Goal: Task Accomplishment & Management: Use online tool/utility

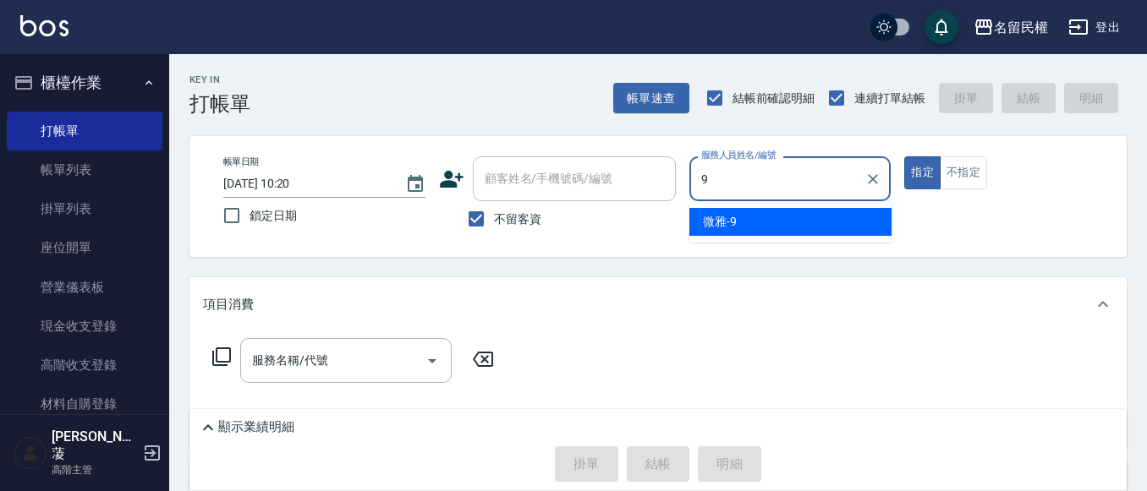
type input "微雅-9"
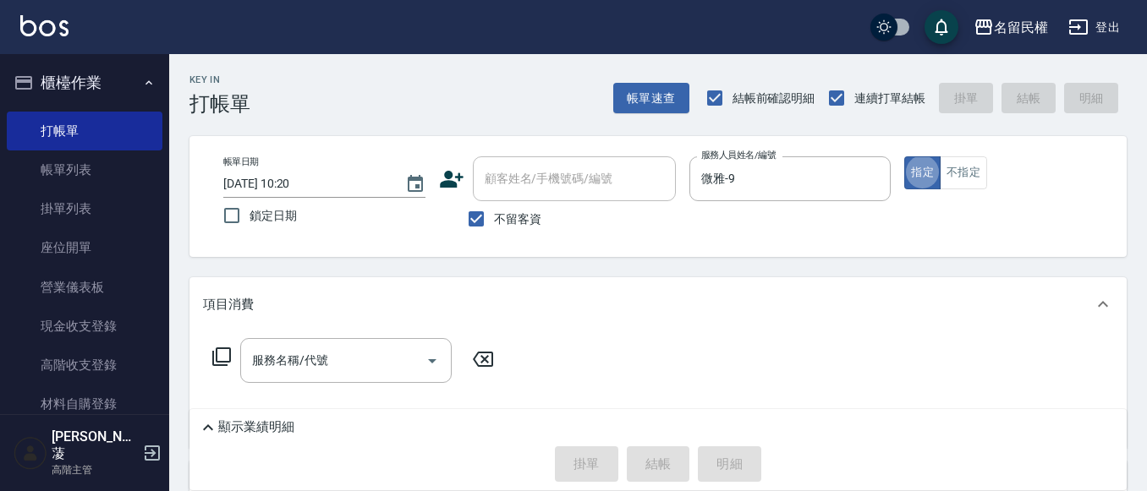
type button "true"
click at [881, 180] on icon "Clear" at bounding box center [872, 179] width 17 height 17
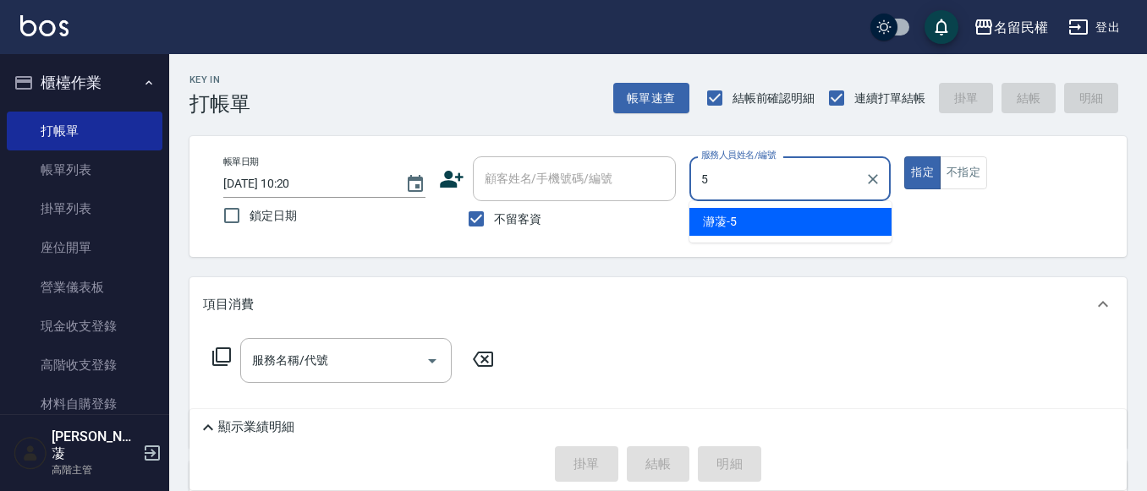
type input "瀞蓤-5"
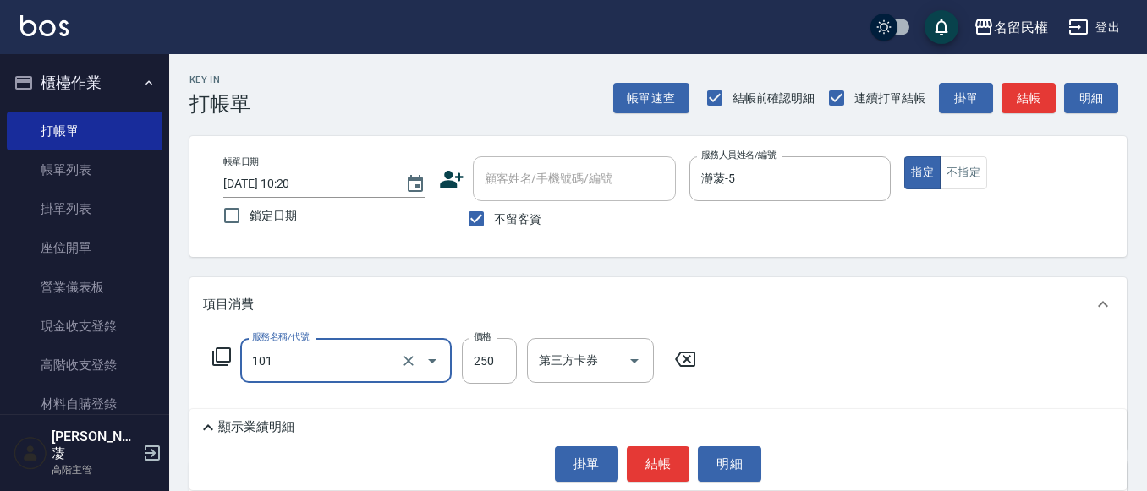
type input "不指定洗髮(101)"
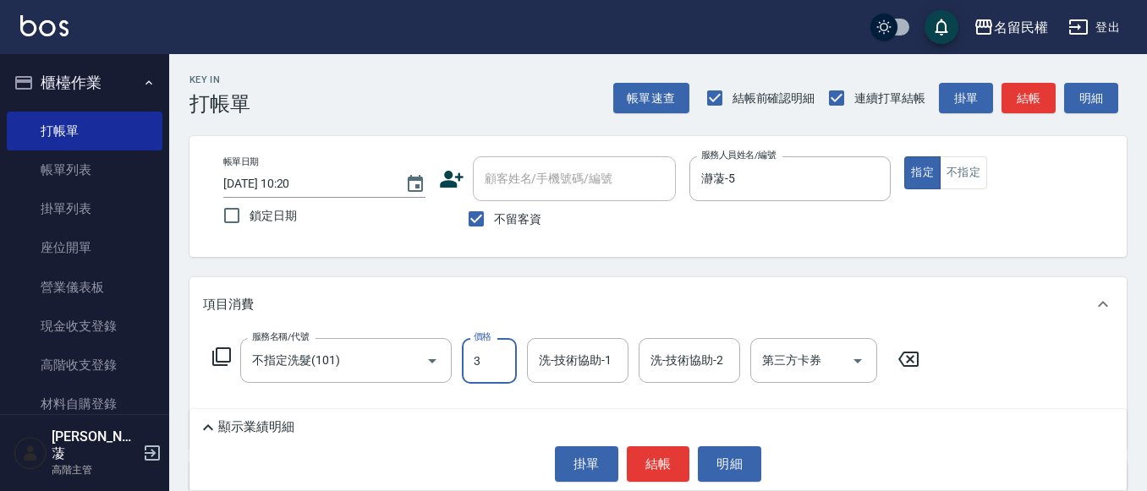
scroll to position [85, 0]
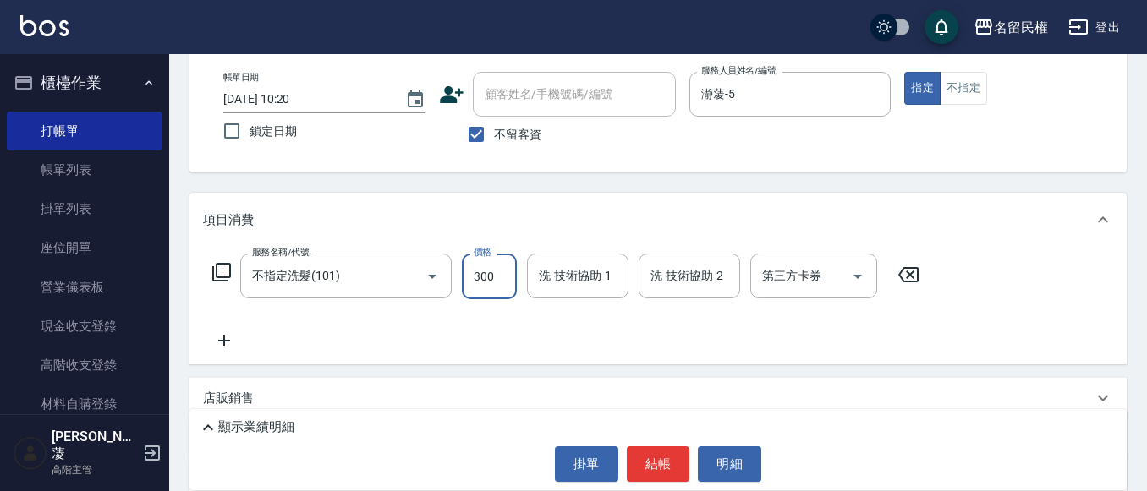
type input "300"
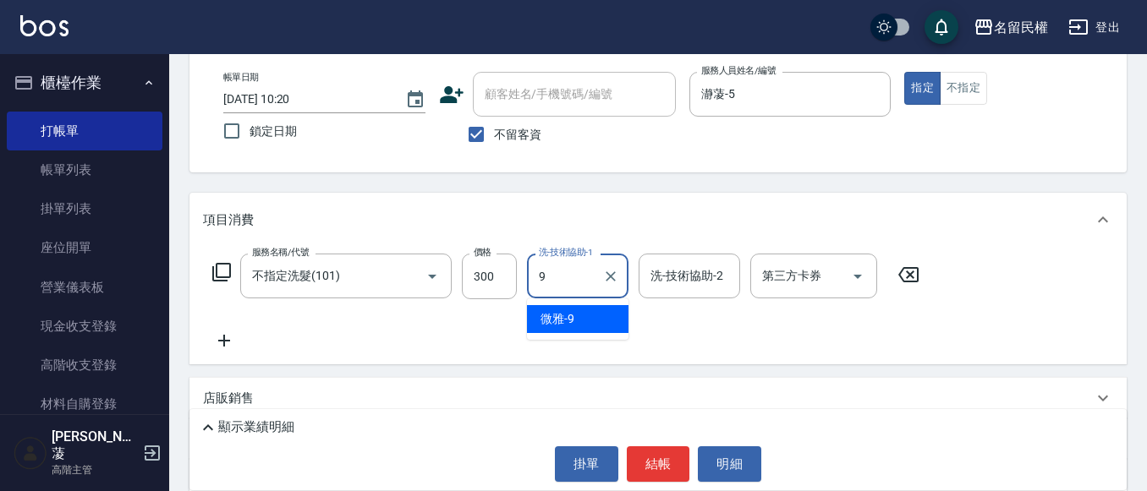
type input "微雅-9"
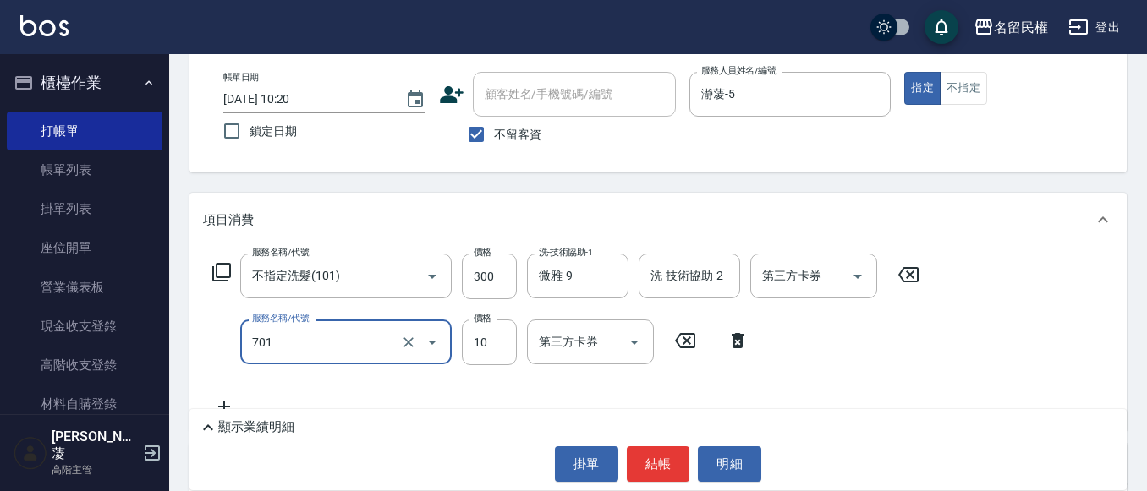
type input "[PERSON_NAME](701)"
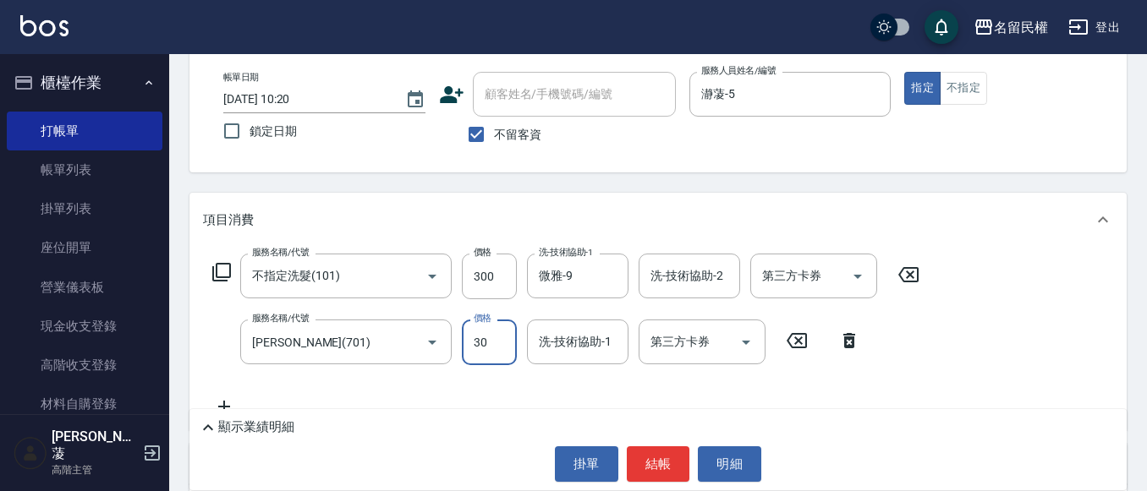
type input "30"
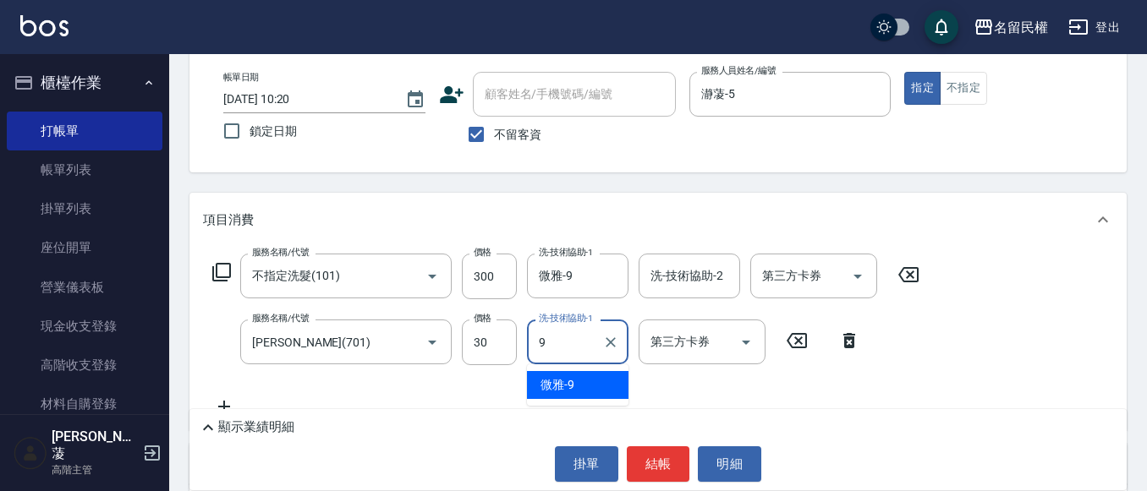
type input "微雅-9"
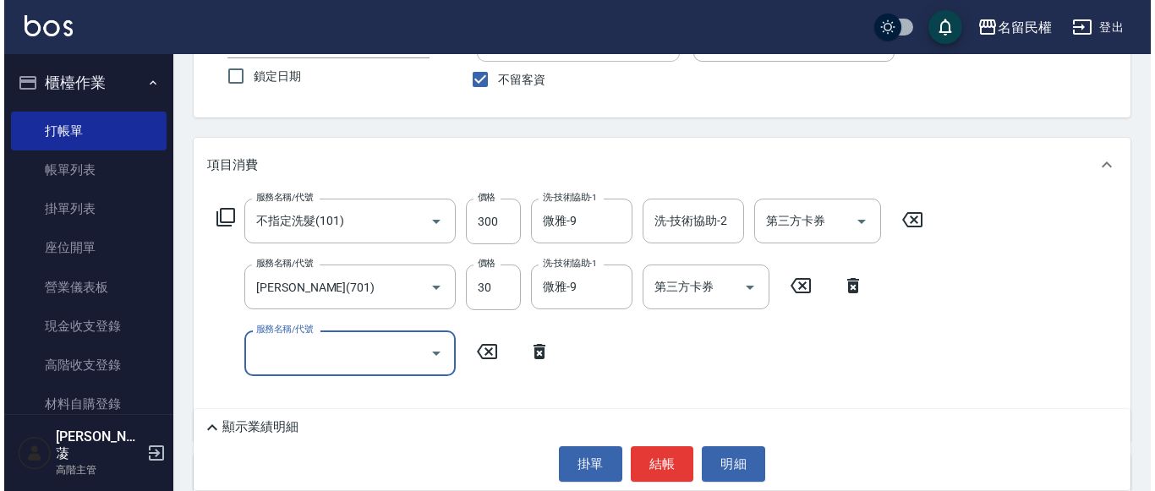
scroll to position [169, 0]
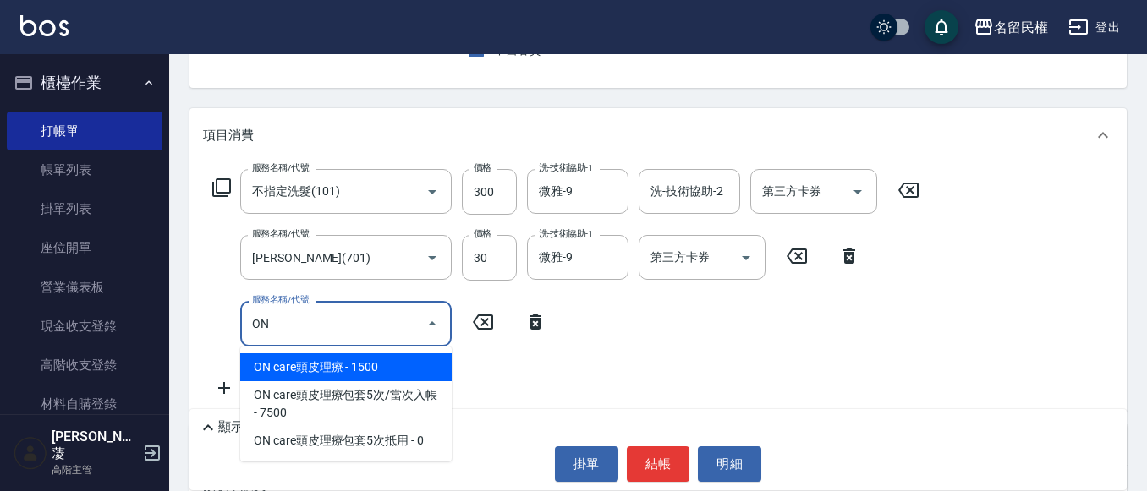
click at [406, 369] on span "ON care頭皮理療 - 1500" at bounding box center [345, 367] width 211 height 28
type input "ON care頭皮理療(621)"
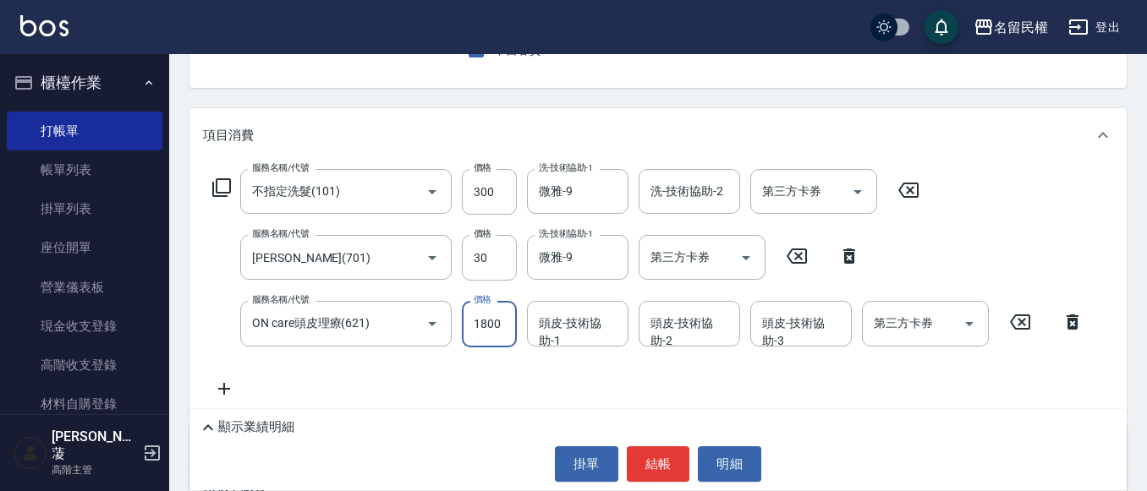
type input "1800"
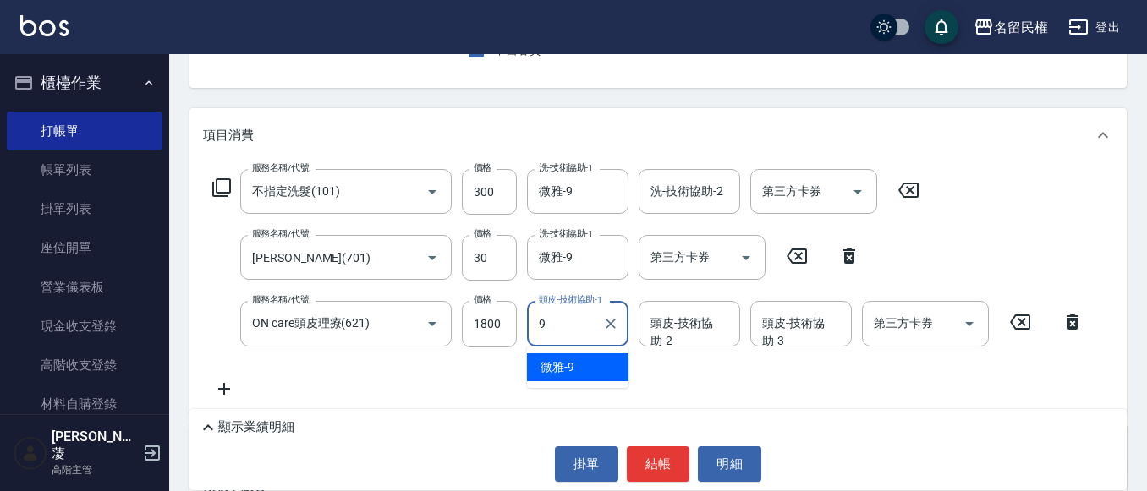
type input "微雅-9"
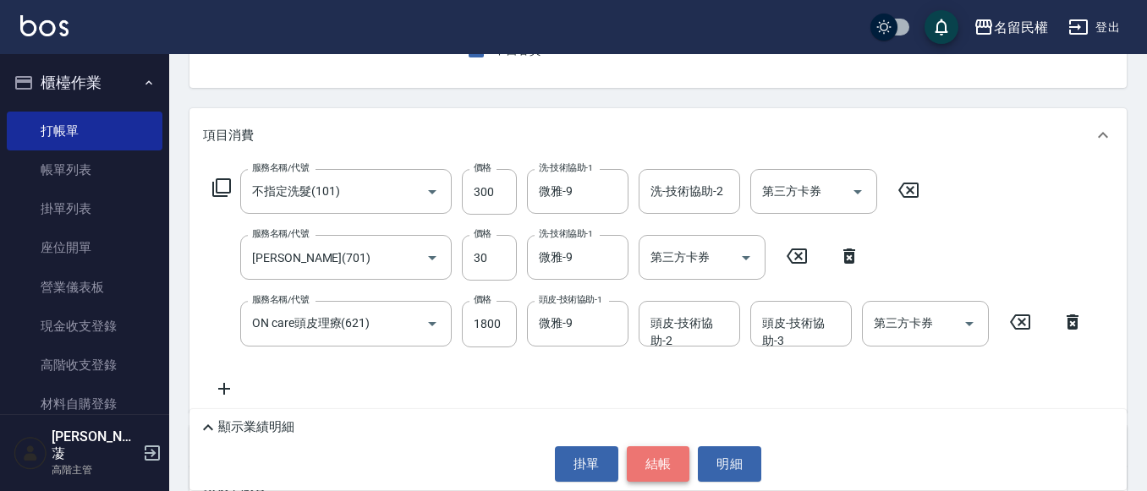
click at [672, 468] on button "結帳" at bounding box center [658, 464] width 63 height 36
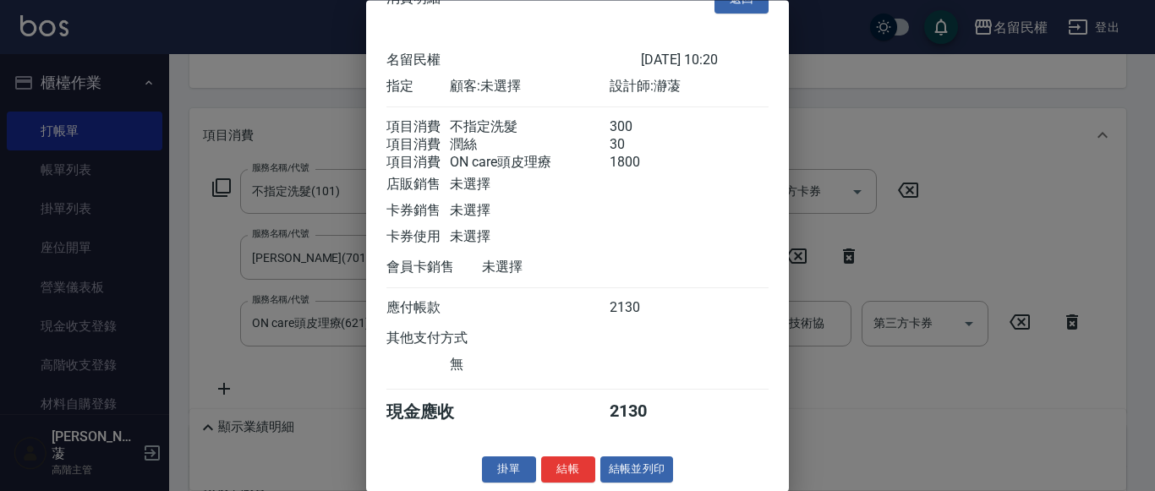
scroll to position [63, 0]
click at [581, 474] on button "結帳" at bounding box center [568, 470] width 54 height 26
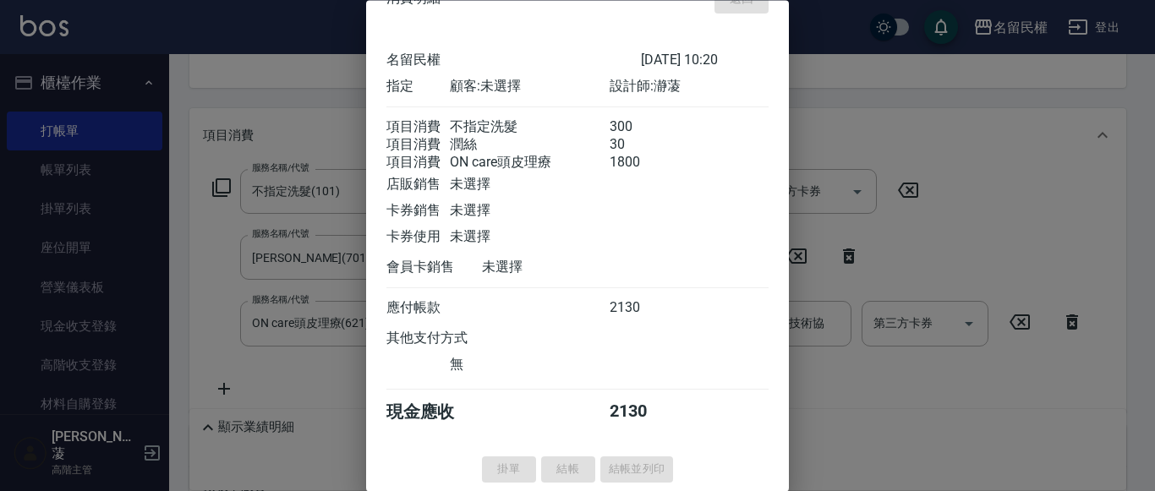
type input "[DATE] 11:54"
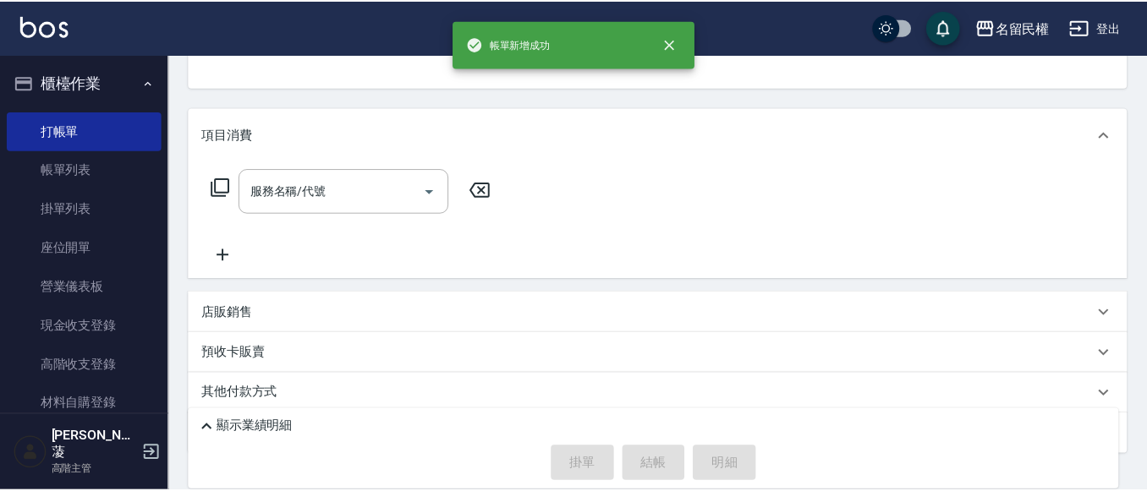
scroll to position [164, 0]
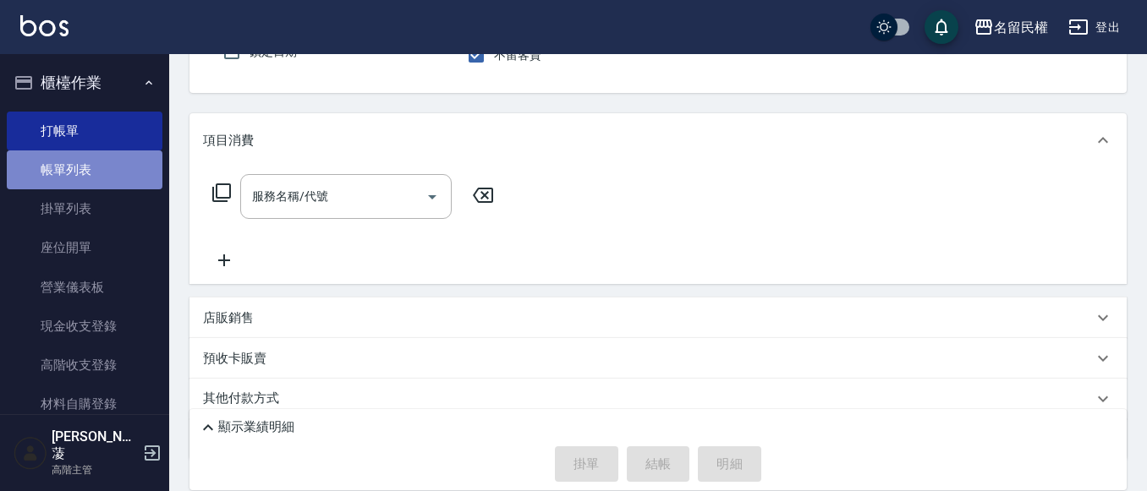
click at [142, 167] on link "帳單列表" at bounding box center [85, 170] width 156 height 39
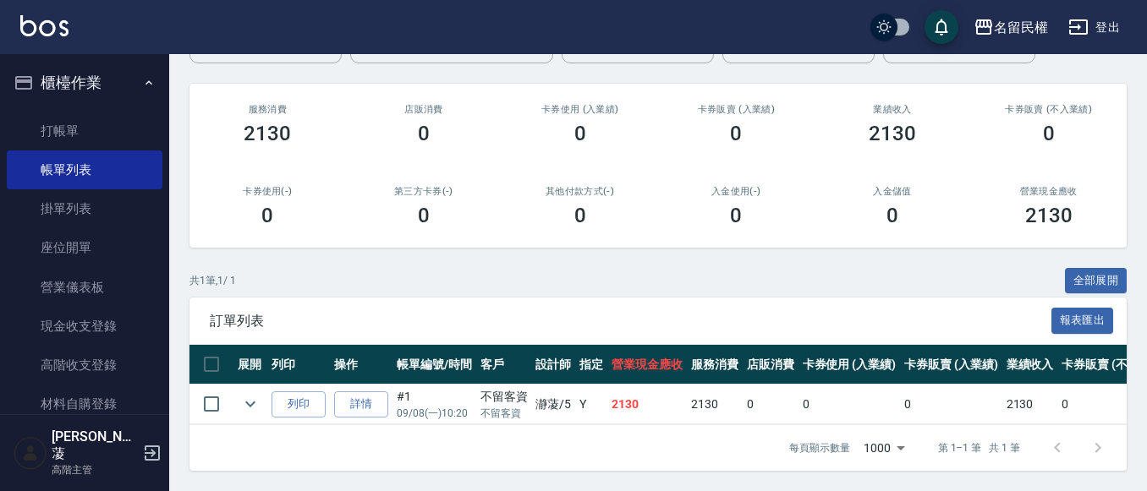
scroll to position [190, 0]
click at [242, 394] on icon "expand row" at bounding box center [250, 404] width 20 height 20
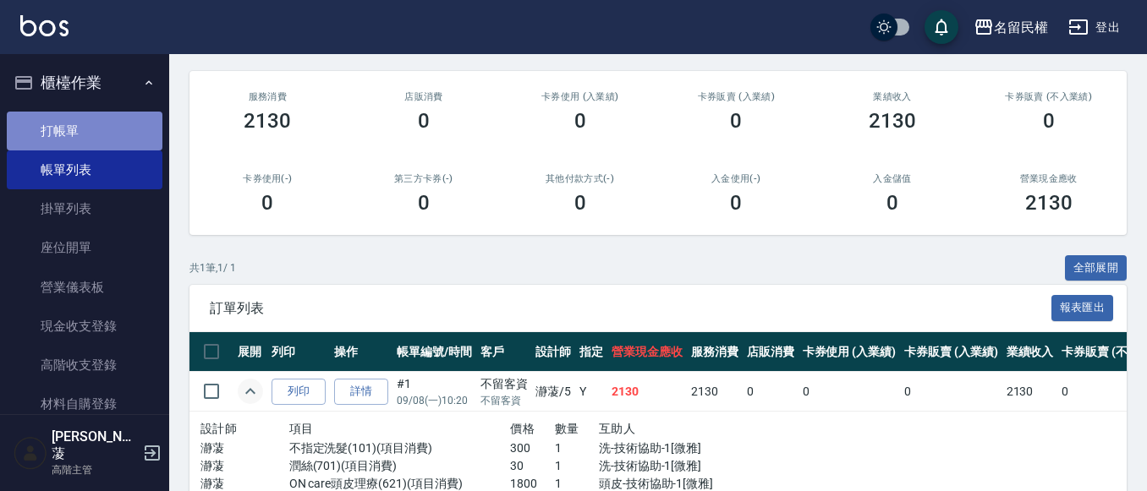
click at [101, 128] on link "打帳單" at bounding box center [85, 131] width 156 height 39
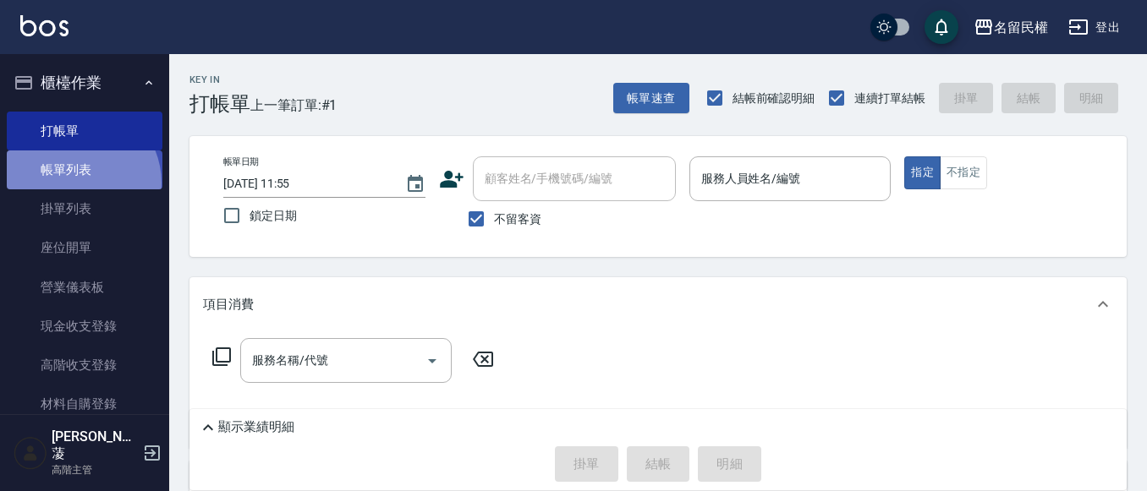
click at [77, 183] on link "帳單列表" at bounding box center [85, 170] width 156 height 39
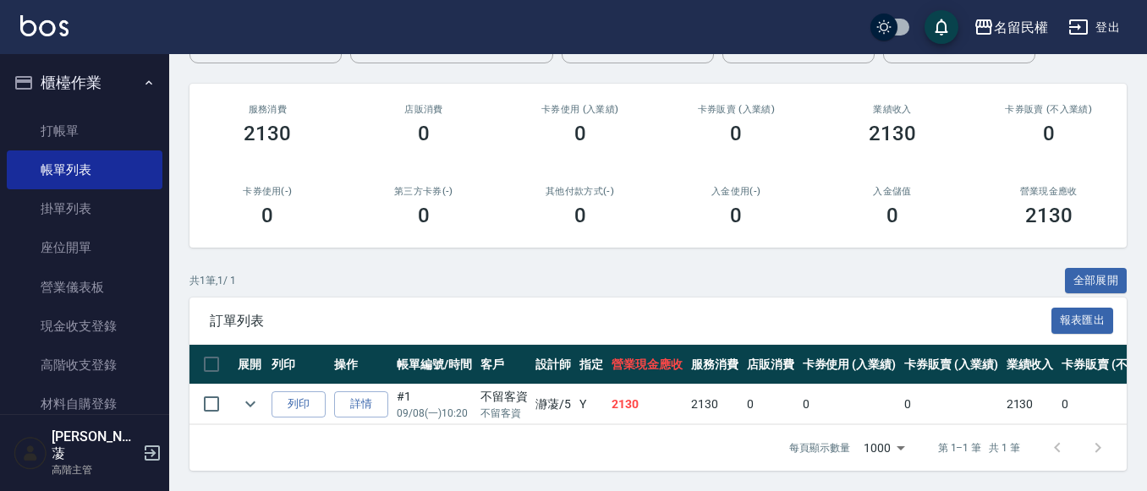
scroll to position [190, 0]
click at [69, 114] on link "打帳單" at bounding box center [85, 131] width 156 height 39
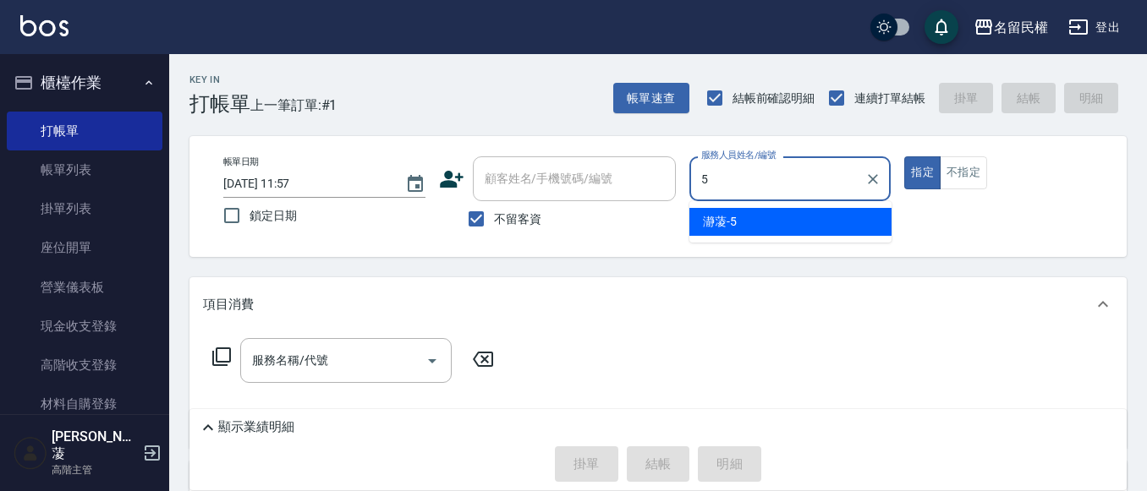
type input "瀞蓤-5"
type button "true"
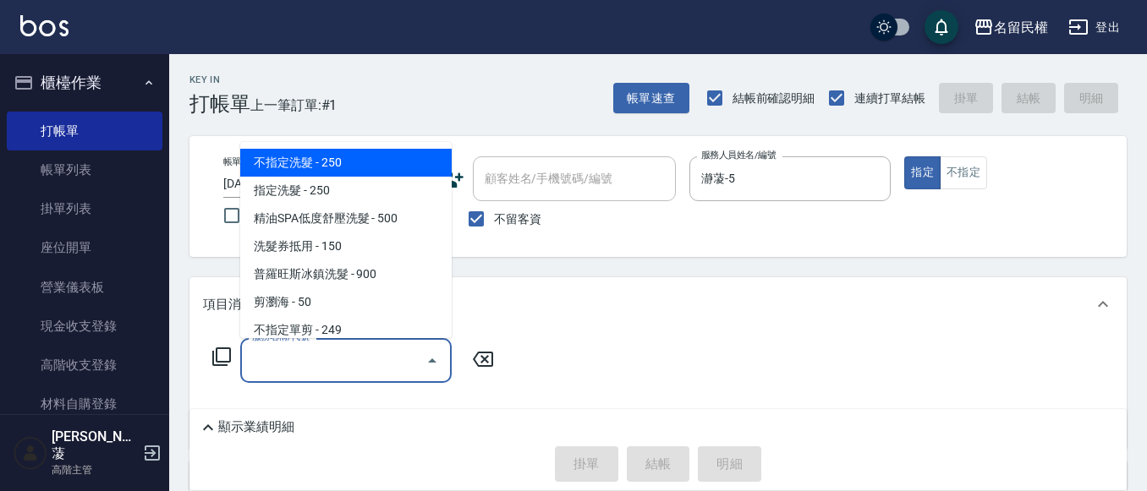
click at [325, 351] on input "服務名稱/代號" at bounding box center [333, 361] width 171 height 30
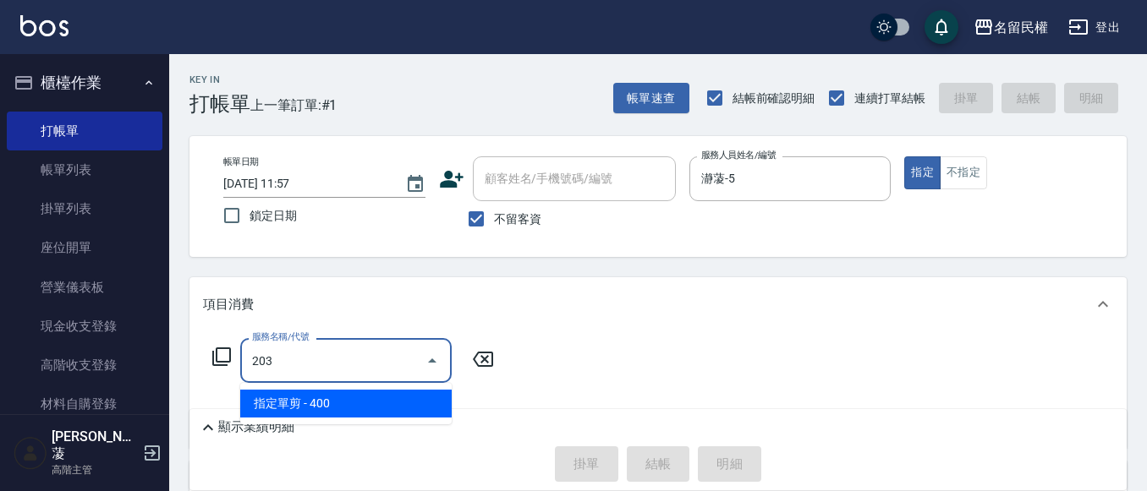
type input "指定單剪(203)"
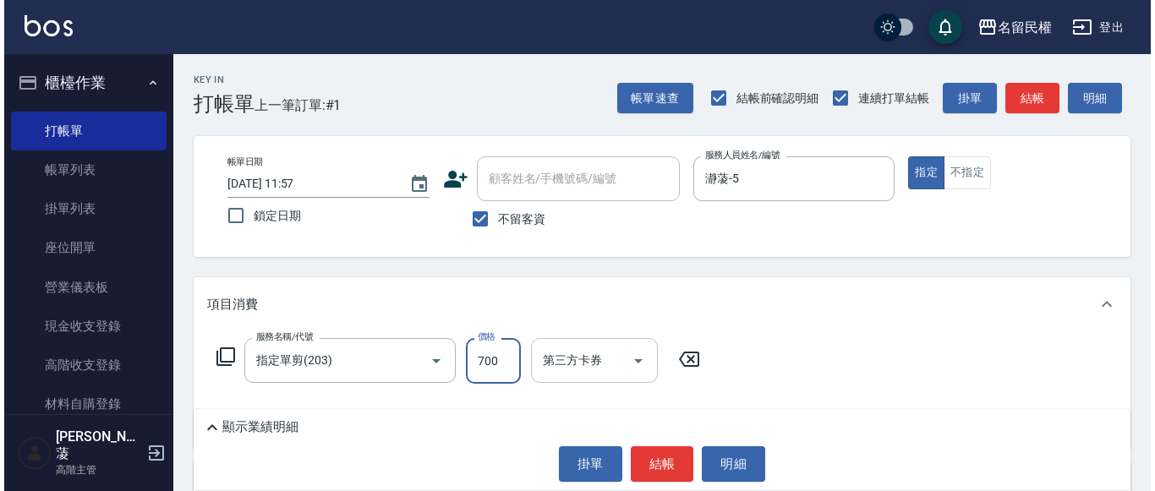
scroll to position [85, 0]
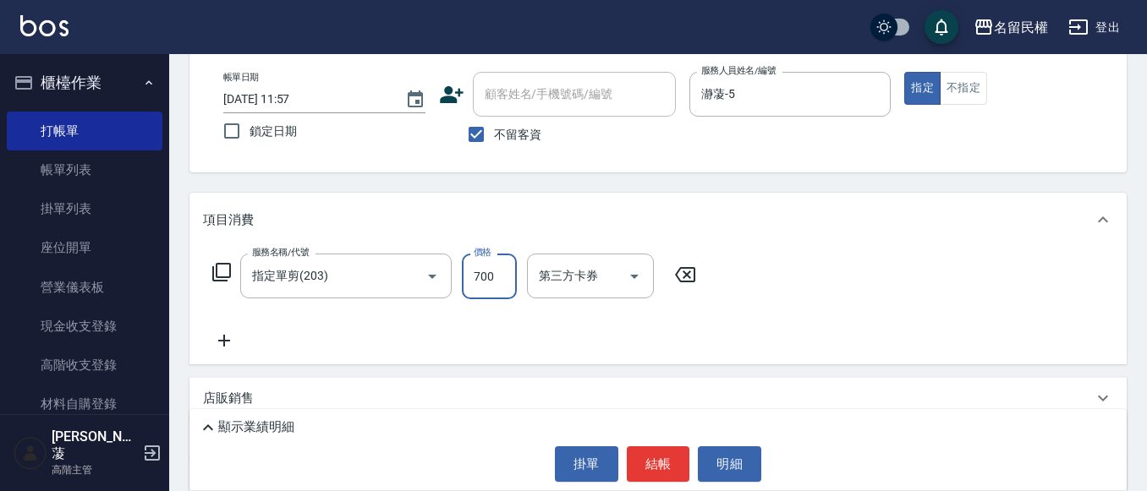
type input "700"
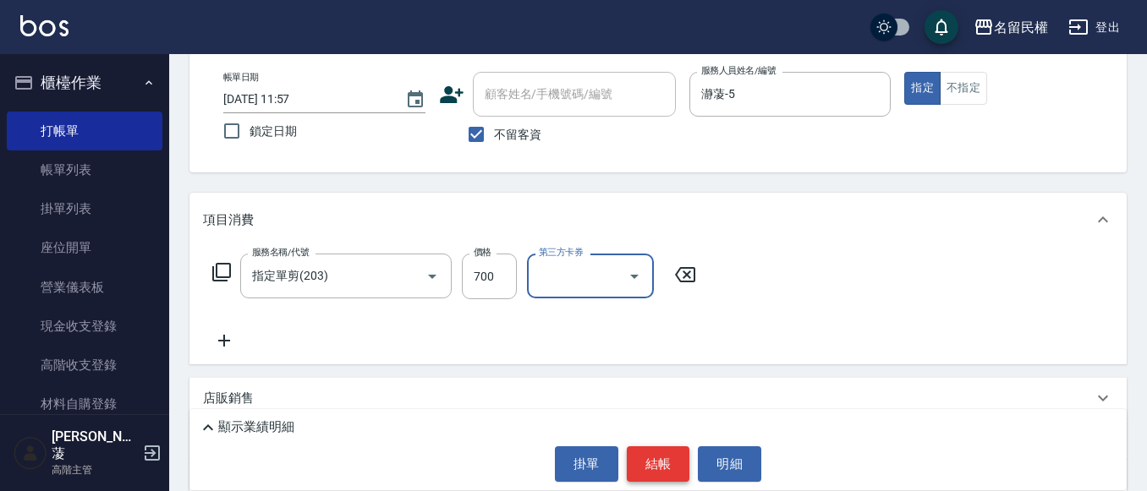
click at [649, 452] on button "結帳" at bounding box center [658, 464] width 63 height 36
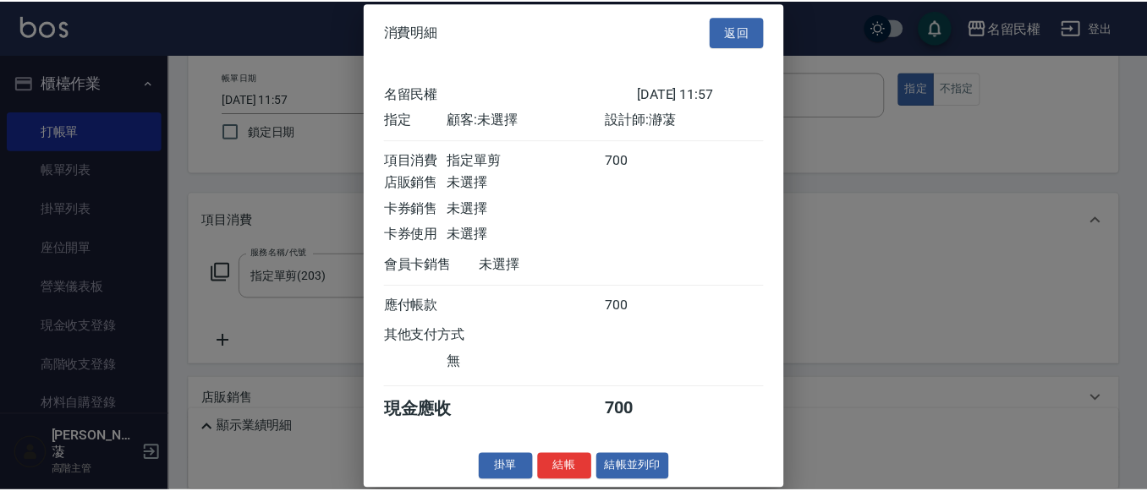
scroll to position [22, 0]
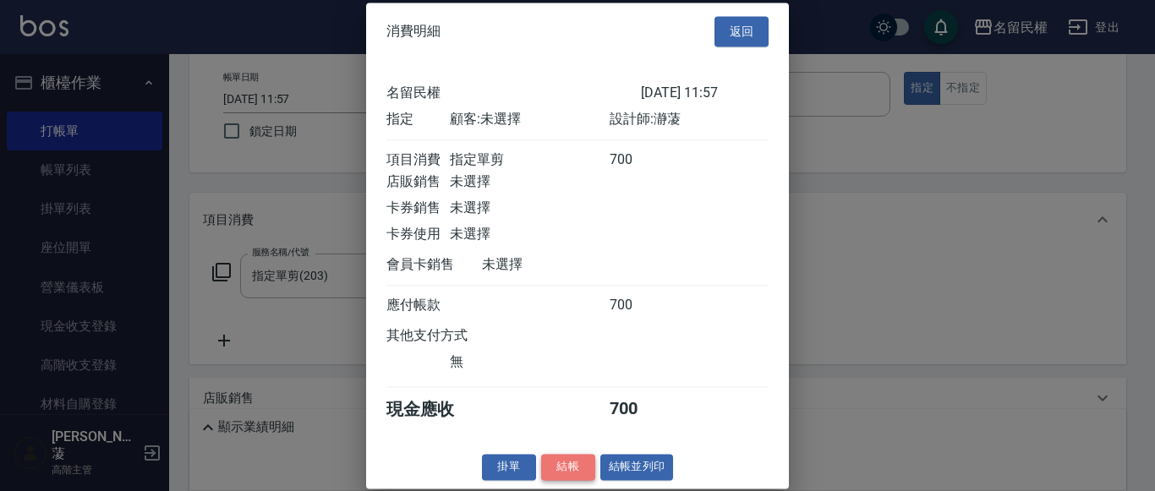
click at [559, 469] on button "結帳" at bounding box center [568, 467] width 54 height 26
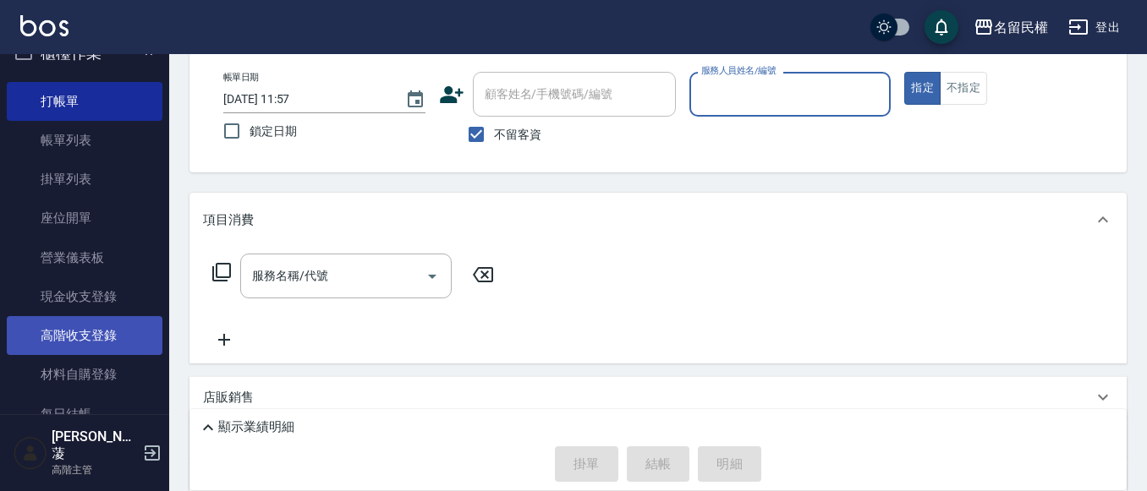
scroll to position [0, 0]
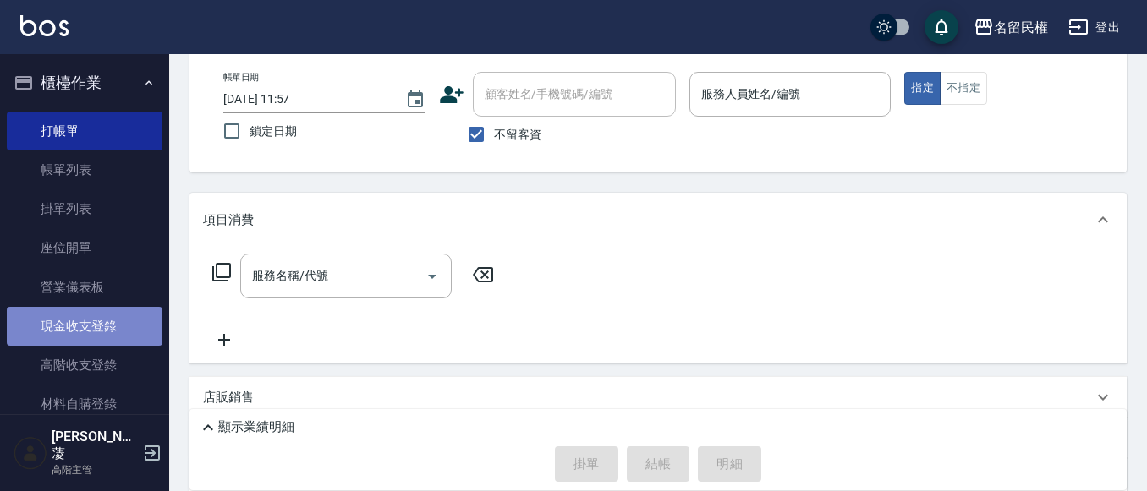
click at [130, 326] on link "現金收支登錄" at bounding box center [85, 326] width 156 height 39
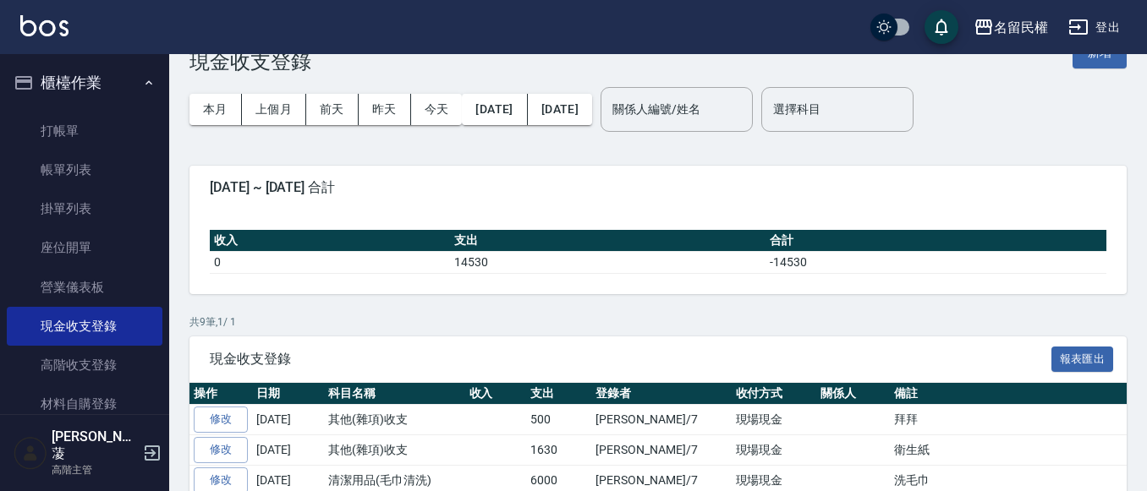
scroll to position [41, 0]
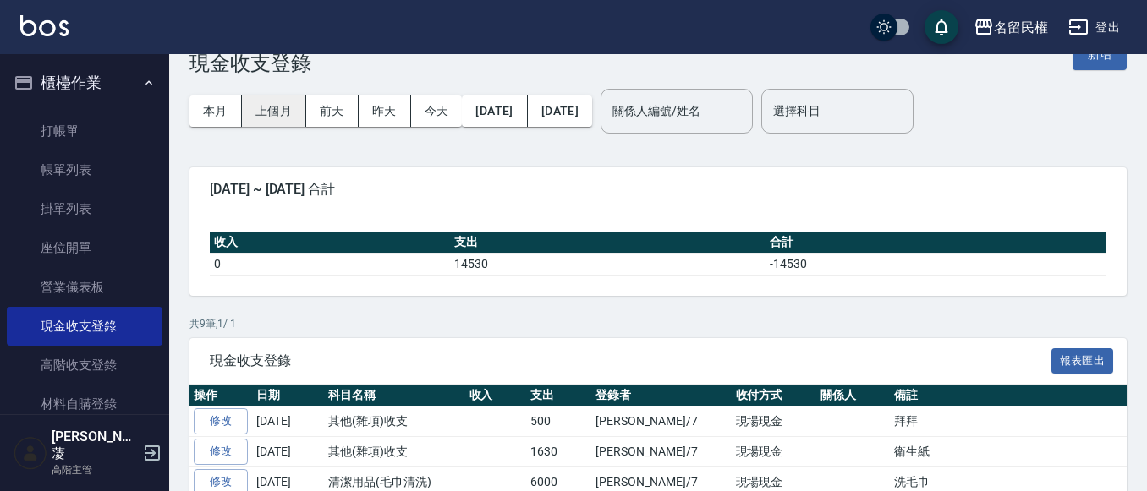
click at [264, 116] on button "上個月" at bounding box center [274, 111] width 64 height 31
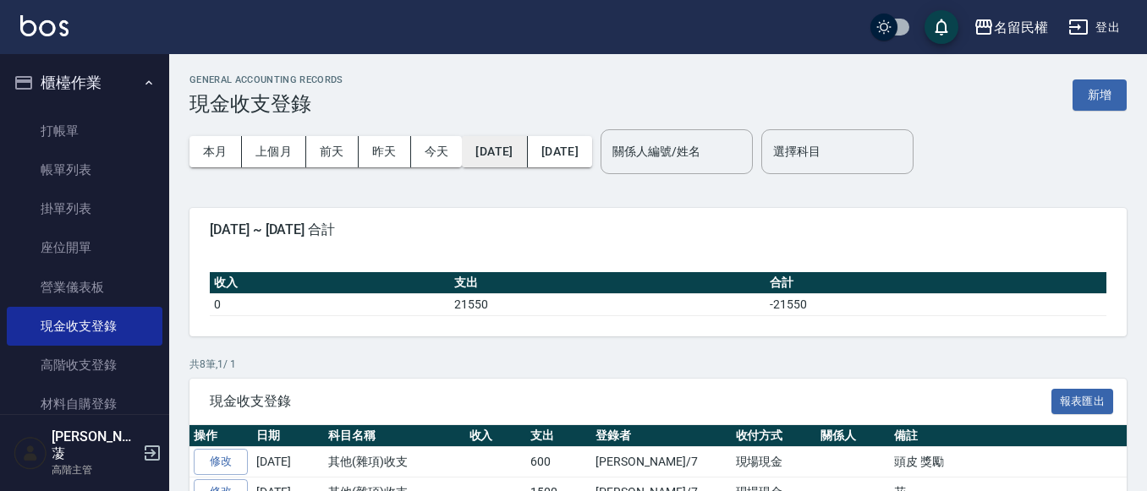
click at [511, 160] on button "[DATE]" at bounding box center [494, 151] width 65 height 31
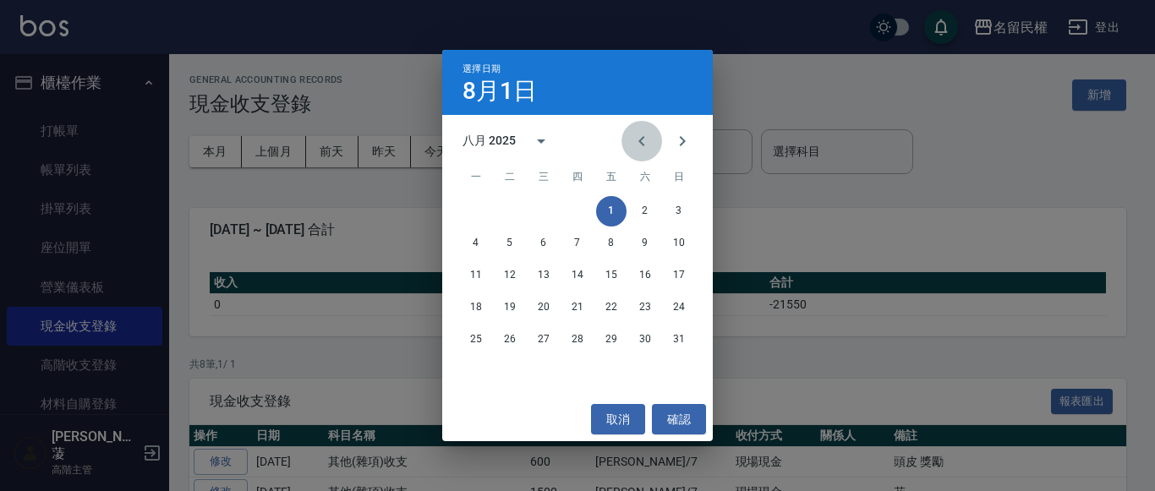
click at [638, 143] on icon "Previous month" at bounding box center [642, 141] width 20 height 20
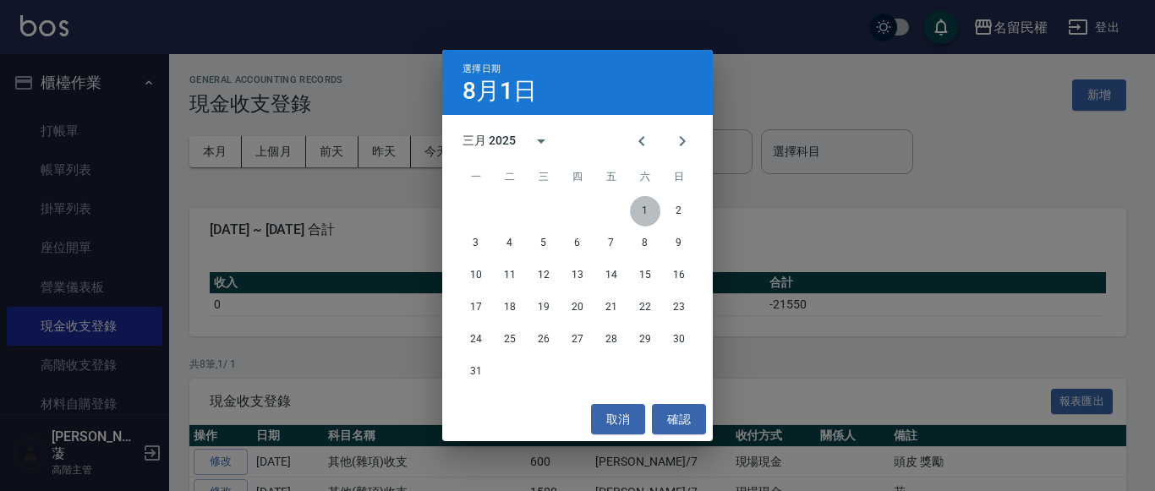
click at [648, 217] on button "1" at bounding box center [645, 211] width 30 height 30
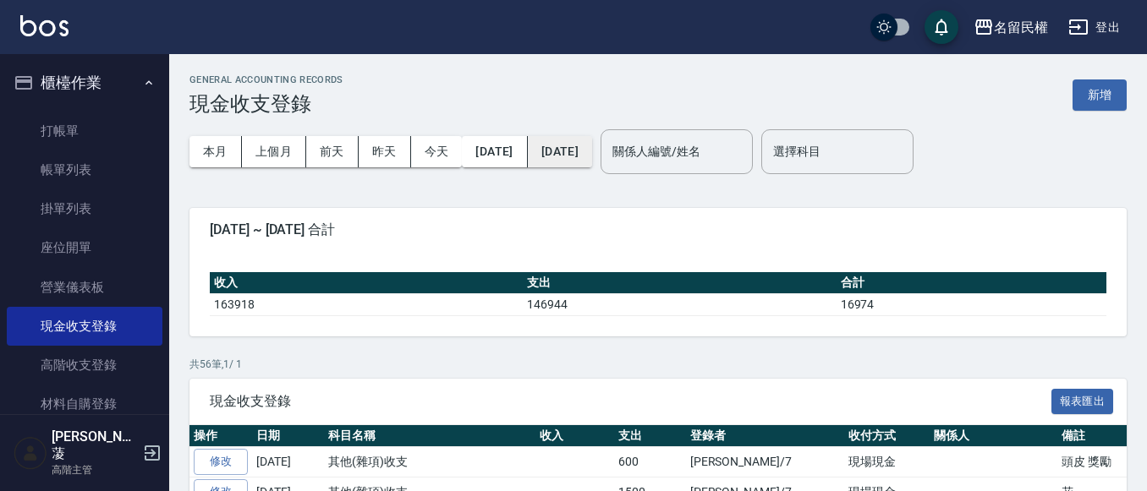
click at [592, 150] on button "[DATE]" at bounding box center [560, 151] width 64 height 31
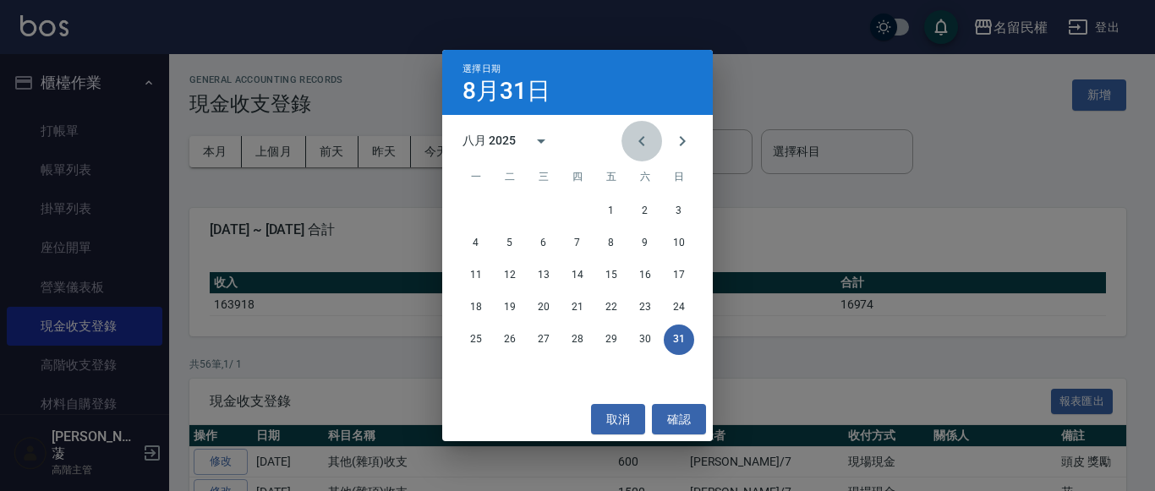
click at [641, 141] on icon "Previous month" at bounding box center [641, 141] width 6 height 10
click at [547, 341] on button "30" at bounding box center [543, 340] width 30 height 30
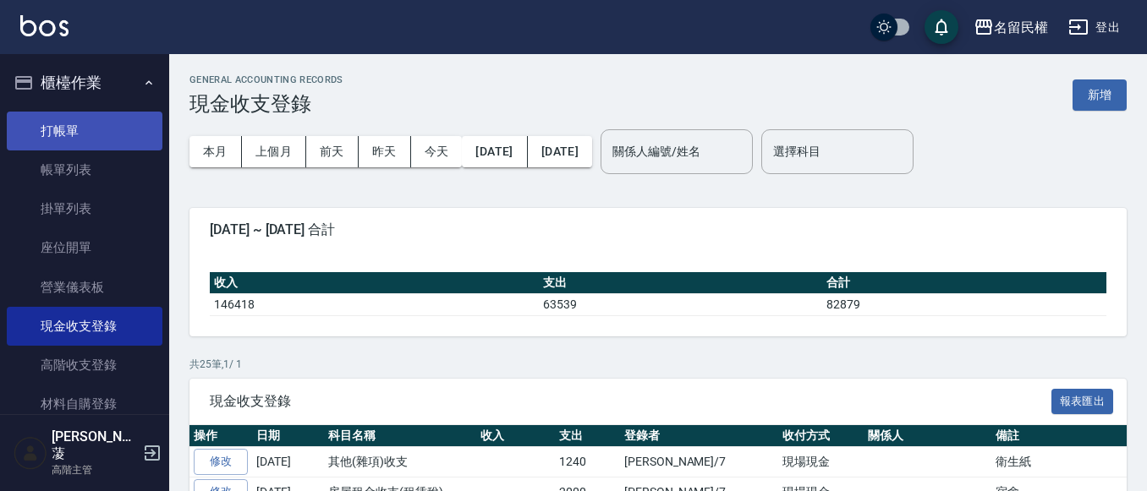
click at [112, 117] on link "打帳單" at bounding box center [85, 131] width 156 height 39
